Goal: Task Accomplishment & Management: Complete application form

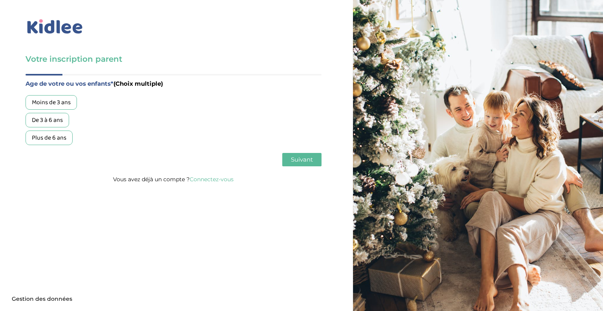
click at [53, 139] on div "Plus de 6 ans" at bounding box center [49, 137] width 47 height 15
click at [311, 166] on button "Suivant" at bounding box center [301, 159] width 39 height 13
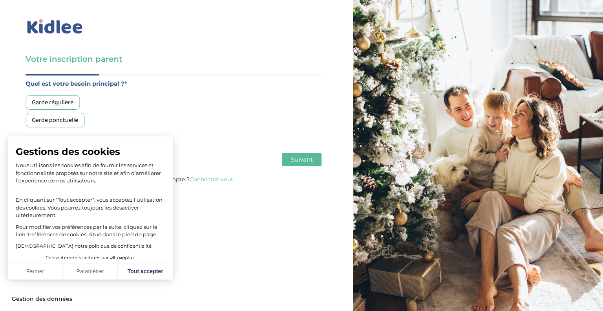
click at [57, 100] on div "Garde régulière" at bounding box center [53, 102] width 54 height 15
click at [46, 271] on button "Fermer" at bounding box center [35, 271] width 55 height 16
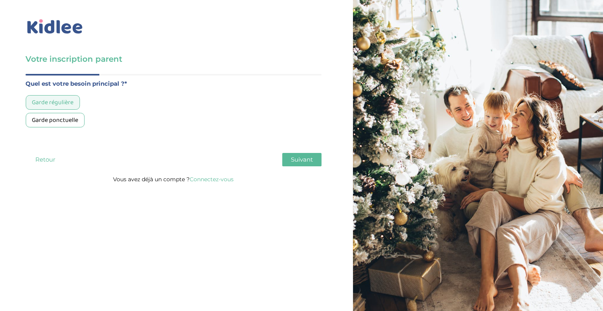
click at [301, 160] on span "Suivant" at bounding box center [302, 158] width 22 height 7
drag, startPoint x: 57, startPoint y: 136, endPoint x: 65, endPoint y: 138, distance: 8.0
click at [57, 136] on div "Plus de 50h/mois" at bounding box center [55, 137] width 58 height 15
click at [307, 156] on span "Suivant" at bounding box center [302, 158] width 22 height 7
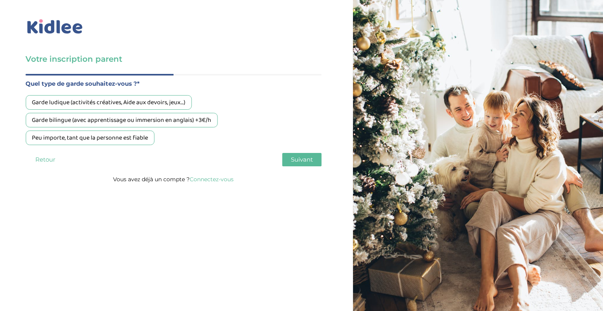
click at [101, 138] on div "Peu importe, tant que la personne est fiable" at bounding box center [90, 137] width 129 height 15
click at [288, 161] on button "Suivant" at bounding box center [301, 159] width 39 height 13
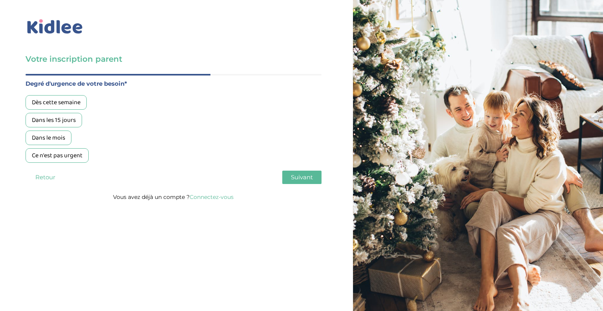
click at [59, 157] on div "Ce n'est pas urgent" at bounding box center [57, 155] width 63 height 15
click at [43, 141] on div "Dans le mois" at bounding box center [49, 137] width 46 height 15
drag, startPoint x: 50, startPoint y: 149, endPoint x: 58, endPoint y: 152, distance: 7.8
click at [50, 150] on div "Ce n'est pas urgent" at bounding box center [57, 155] width 63 height 15
click at [287, 175] on button "Suivant" at bounding box center [301, 176] width 39 height 13
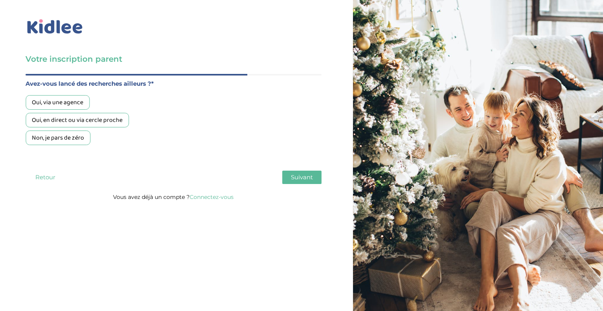
click at [64, 122] on div "Oui, en direct ou via cercle proche" at bounding box center [77, 120] width 103 height 15
click at [292, 175] on span "Suivant" at bounding box center [302, 176] width 22 height 7
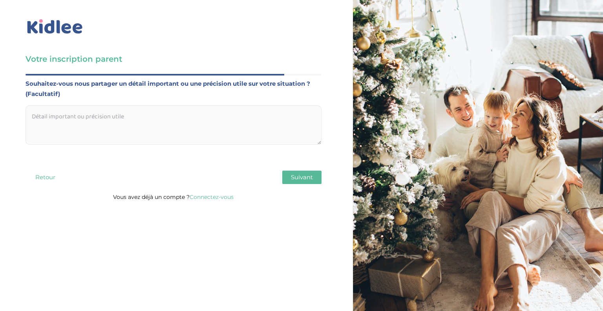
click at [300, 176] on span "Suivant" at bounding box center [302, 176] width 22 height 7
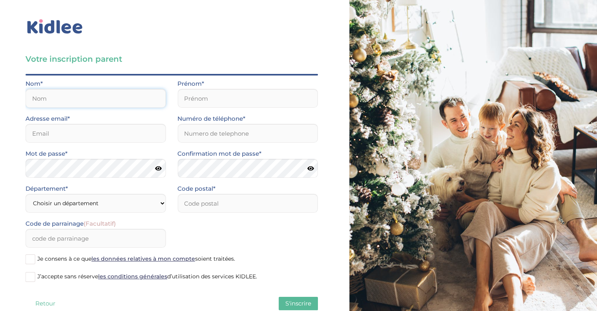
click at [57, 95] on input "text" at bounding box center [96, 98] width 140 height 19
type input "Pautonnier"
type input "[PERSON_NAME]"
type input "[EMAIL_ADDRESS][DOMAIN_NAME]"
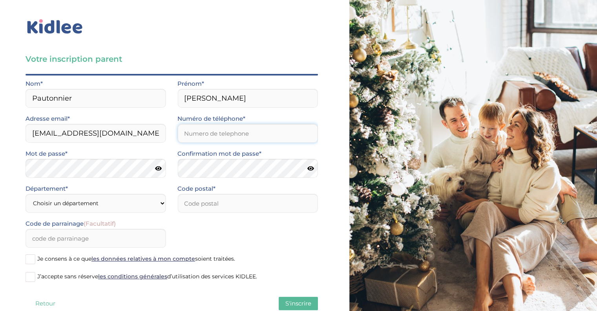
type input "0609801315"
type input "75017"
click at [157, 168] on icon at bounding box center [158, 168] width 7 height 6
click at [15, 168] on div "Votre inscription parent Avant de poursuivre veuillez vérifier que tous les cha…" at bounding box center [171, 166] width 355 height 332
click at [75, 203] on select "Choisir un département [GEOGRAPHIC_DATA] (75) [GEOGRAPHIC_DATA] (92) [GEOGRAPHI…" at bounding box center [96, 203] width 140 height 19
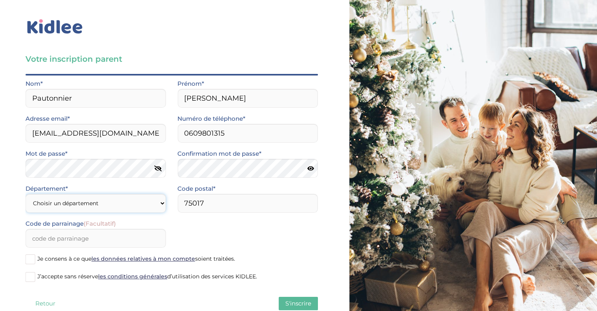
select select "75"
click at [26, 194] on select "Choisir un département [GEOGRAPHIC_DATA] (75) [GEOGRAPHIC_DATA] (92) [GEOGRAPHI…" at bounding box center [96, 203] width 140 height 19
click at [32, 259] on span at bounding box center [31, 259] width 10 height 10
click at [0, 0] on input "Je consens à ce que les données relatives à mon compte soient traitées." at bounding box center [0, 0] width 0 height 0
click at [31, 274] on span at bounding box center [31, 277] width 10 height 10
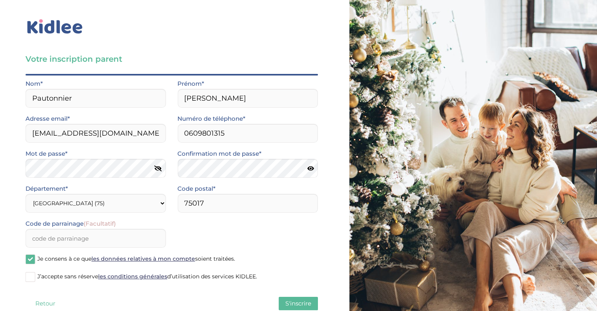
click at [0, 0] on input "J’accepte sans réserve les conditions générales d’utilisation des services KIDL…" at bounding box center [0, 0] width 0 height 0
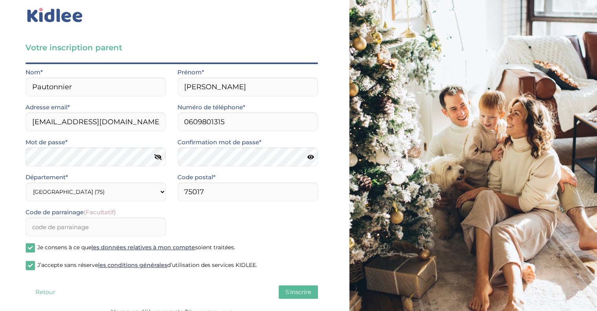
scroll to position [21, 0]
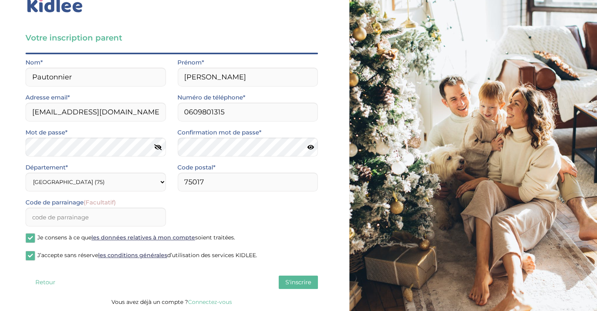
click at [29, 236] on span at bounding box center [31, 238] width 10 height 10
click at [0, 0] on input "Je consens à ce que les données relatives à mon compte soient traitées." at bounding box center [0, 0] width 0 height 0
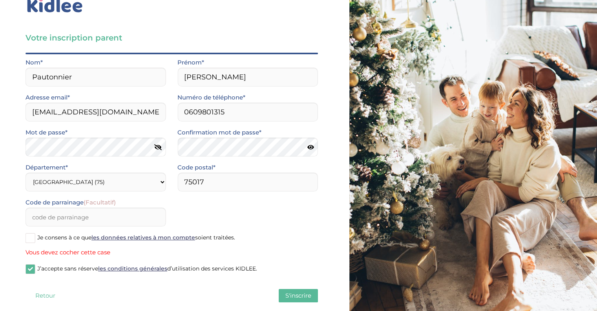
click at [28, 269] on span at bounding box center [31, 269] width 10 height 10
click at [0, 0] on input "J’accepte sans réserve les conditions générales d’utilisation des services KIDL…" at bounding box center [0, 0] width 0 height 0
click at [31, 238] on span at bounding box center [31, 238] width 10 height 10
click at [0, 0] on input "Je consens à ce que les données relatives à mon compte soient traitées." at bounding box center [0, 0] width 0 height 0
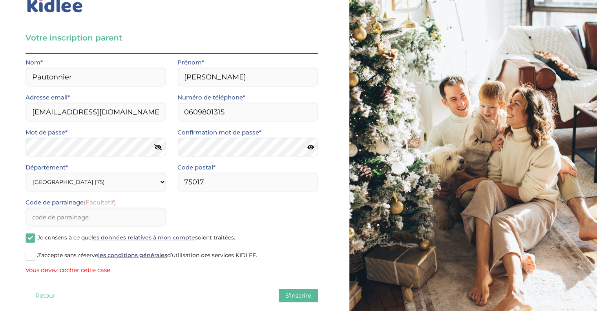
click at [31, 255] on span at bounding box center [31, 255] width 10 height 10
click at [0, 0] on input "J’accepte sans réserve les conditions générales d’utilisation des services KIDL…" at bounding box center [0, 0] width 0 height 0
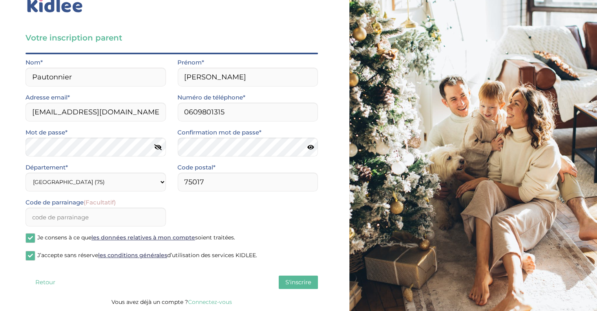
click at [307, 281] on span "S'inscrire" at bounding box center [298, 281] width 26 height 7
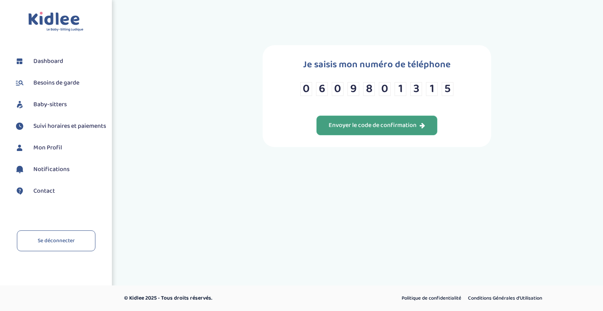
click at [375, 126] on div "Envoyer le code de confirmation" at bounding box center [377, 125] width 97 height 9
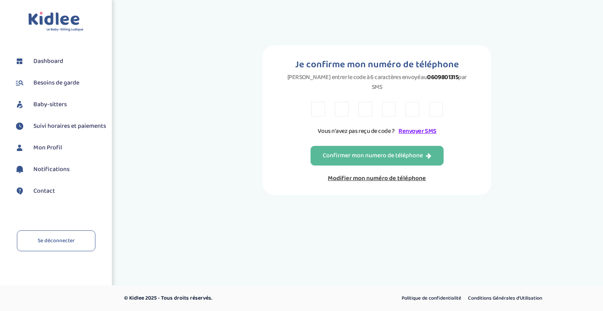
click at [320, 102] on input "text" at bounding box center [318, 109] width 14 height 15
type input "k"
type input "8"
type input "6"
type input "c"
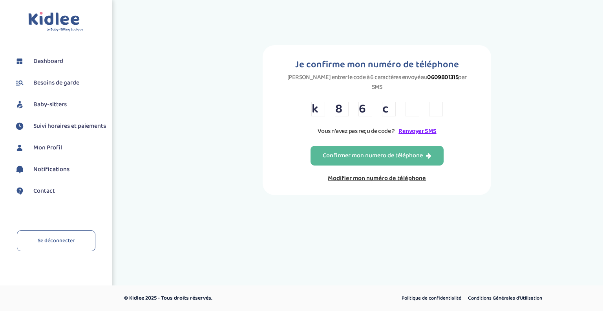
type input "f"
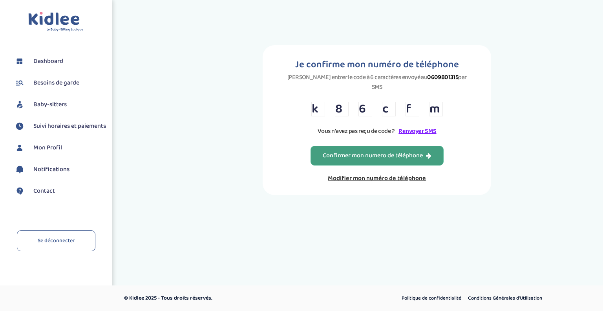
type input "m"
click at [366, 151] on div "Confirmer mon numero de téléphone" at bounding box center [377, 155] width 109 height 9
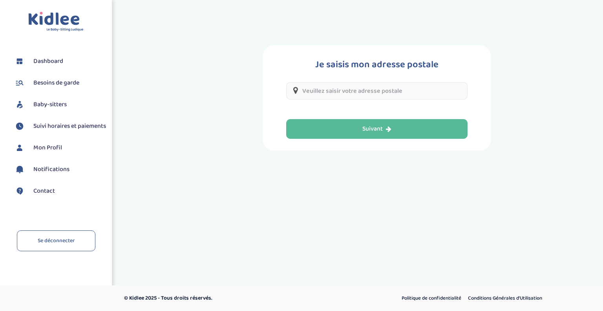
click at [344, 88] on input "text" at bounding box center [376, 90] width 181 height 17
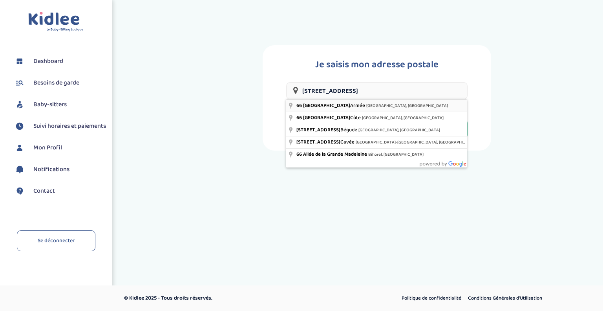
type input "66 Avenue de la Grande Armée, Paris, France"
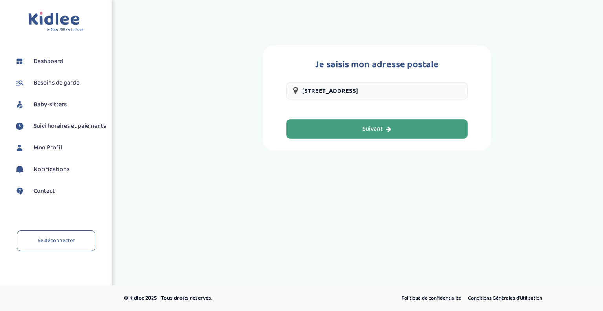
click at [355, 125] on button "Suivant" at bounding box center [376, 129] width 181 height 20
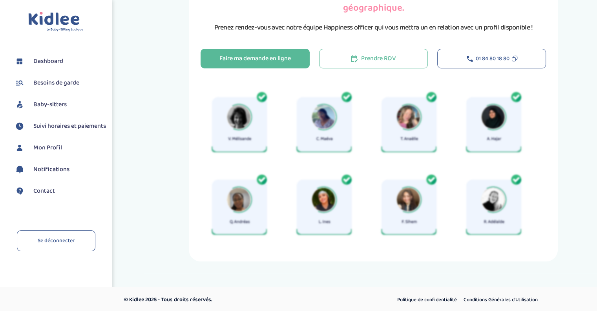
scroll to position [46, 0]
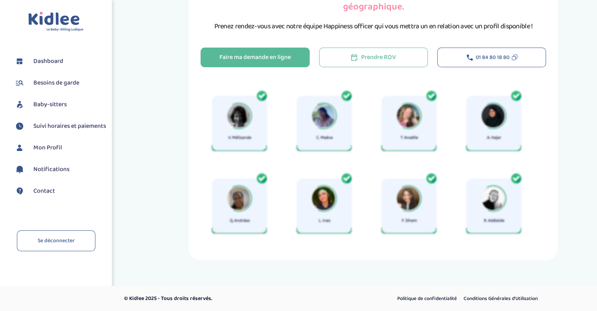
drag, startPoint x: 323, startPoint y: 111, endPoint x: 314, endPoint y: 113, distance: 9.2
click at [323, 113] on img at bounding box center [369, 165] width 336 height 165
click at [236, 114] on img at bounding box center [369, 165] width 336 height 165
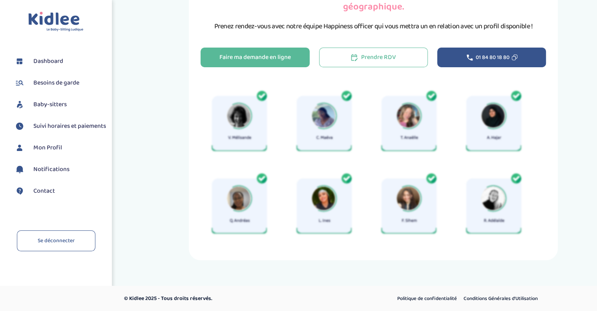
click at [478, 57] on span "01 84 80 18 80" at bounding box center [493, 57] width 34 height 8
click at [490, 55] on span "01 84 80 18 80" at bounding box center [493, 57] width 34 height 8
